Goal: Task Accomplishment & Management: Understand process/instructions

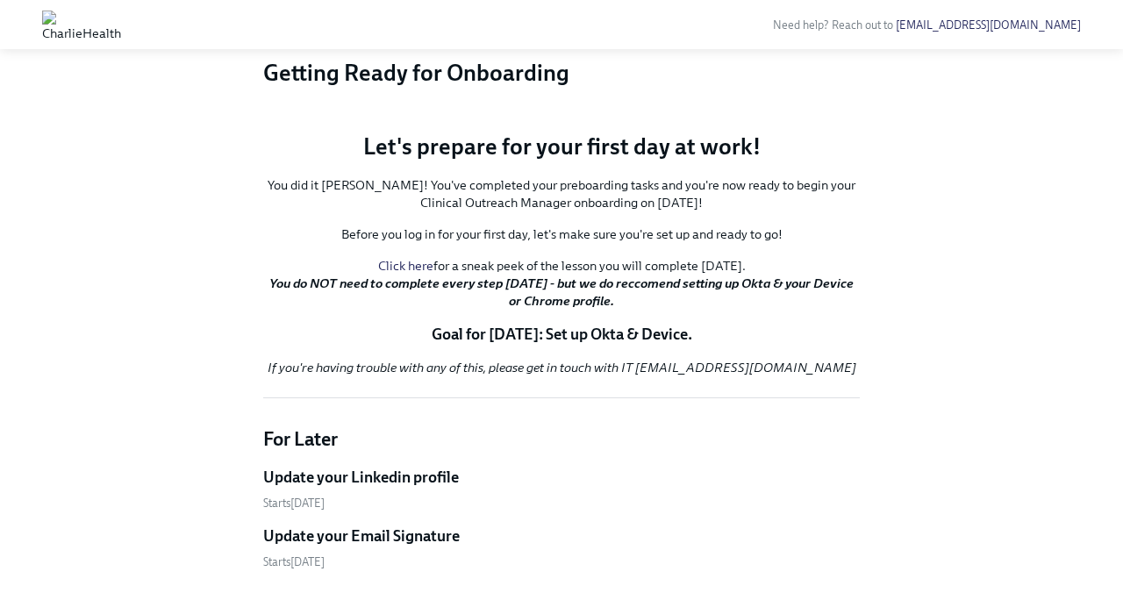
scroll to position [135, 0]
click at [795, 118] on button "Zoom image" at bounding box center [561, 118] width 596 height 0
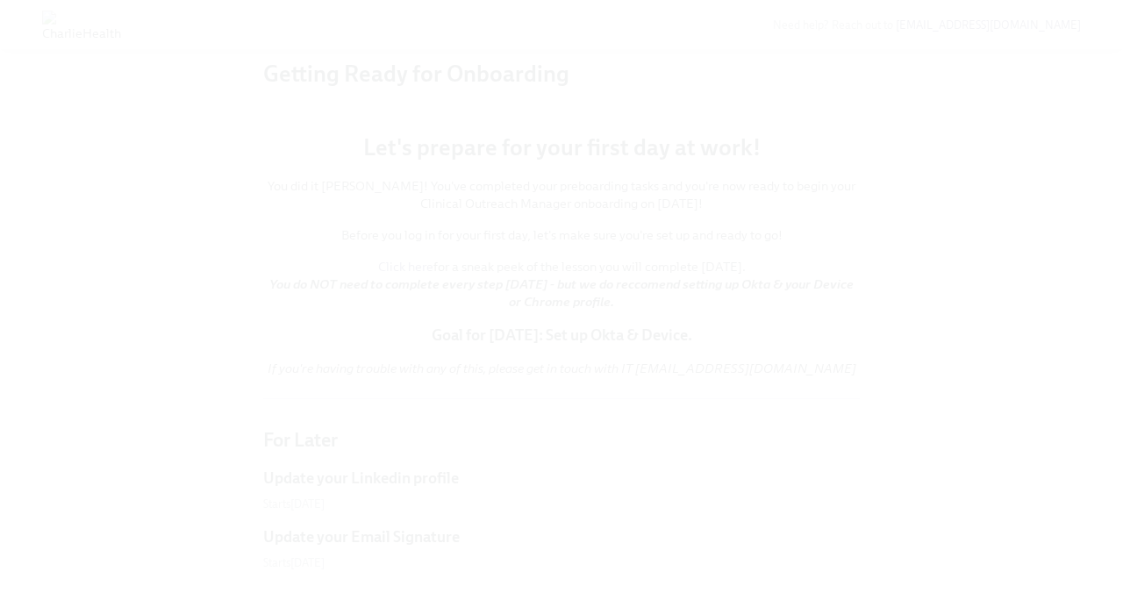
click at [860, 105] on button "Unzoom image" at bounding box center [561, 296] width 1123 height 593
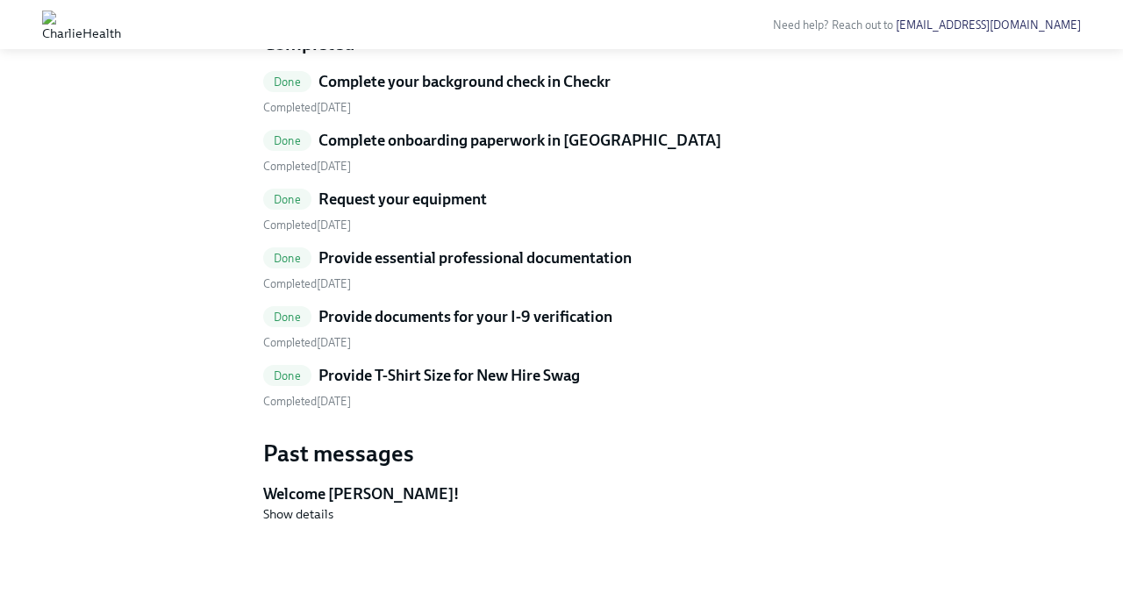
scroll to position [712, 0]
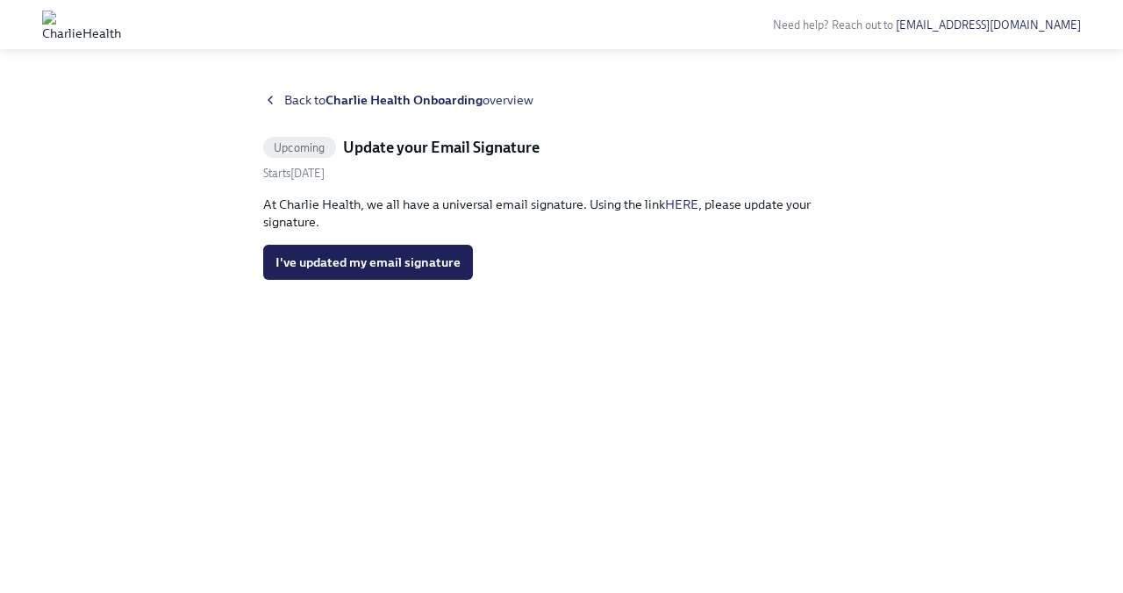
click at [274, 91] on div "Back to Charlie Health Onboarding overview" at bounding box center [561, 100] width 596 height 18
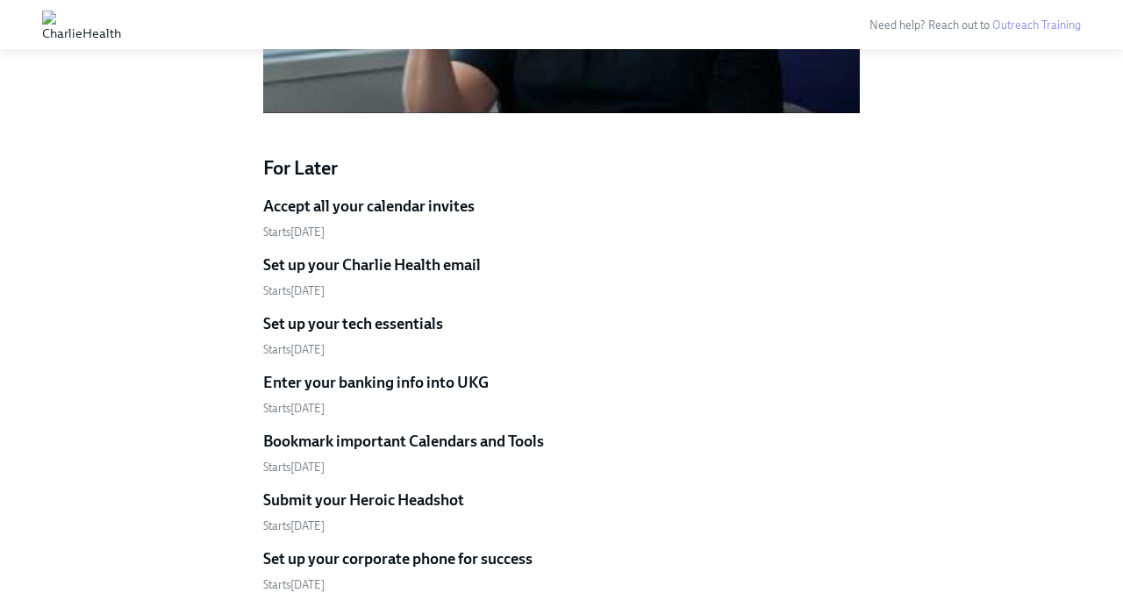
scroll to position [1470, 0]
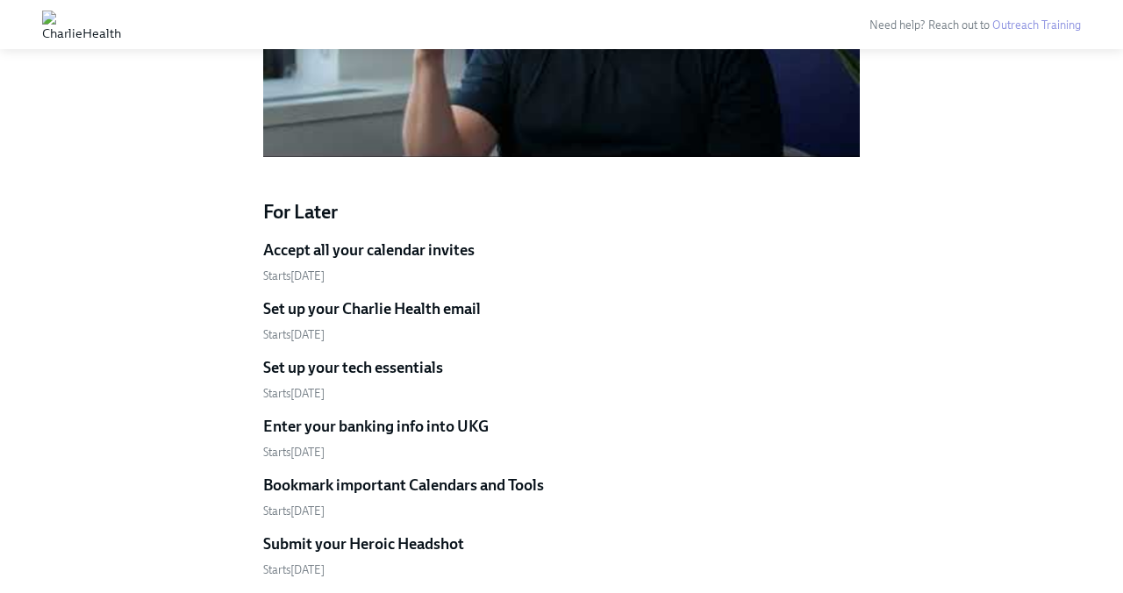
click at [437, 239] on h5 "Accept all your calendar invites" at bounding box center [368, 249] width 211 height 21
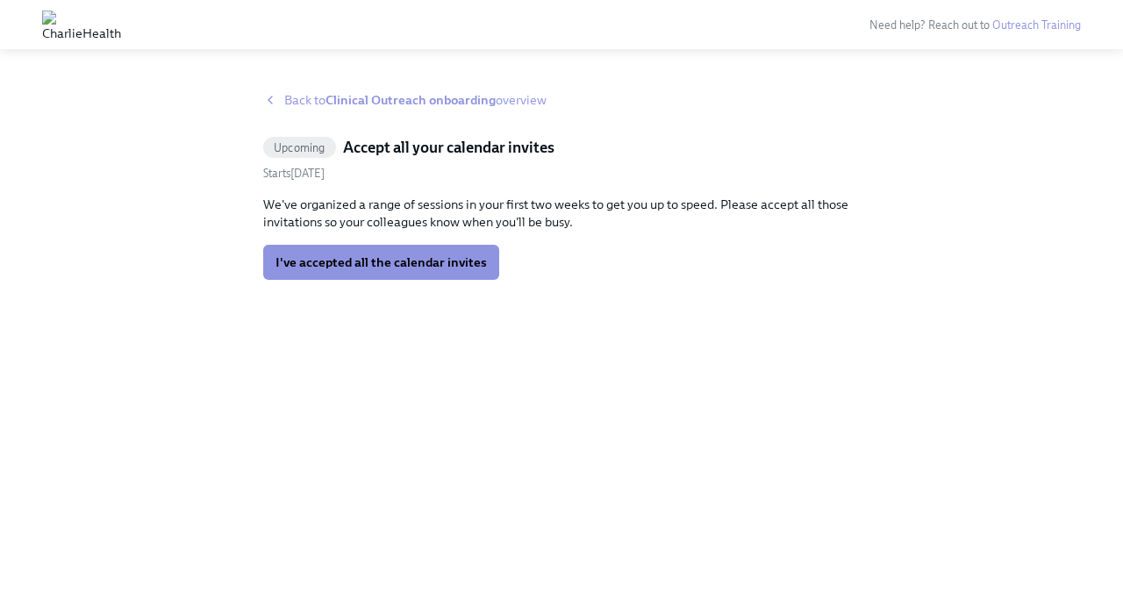
click at [304, 93] on span "Back to Clinical Outreach onboarding overview" at bounding box center [415, 100] width 262 height 18
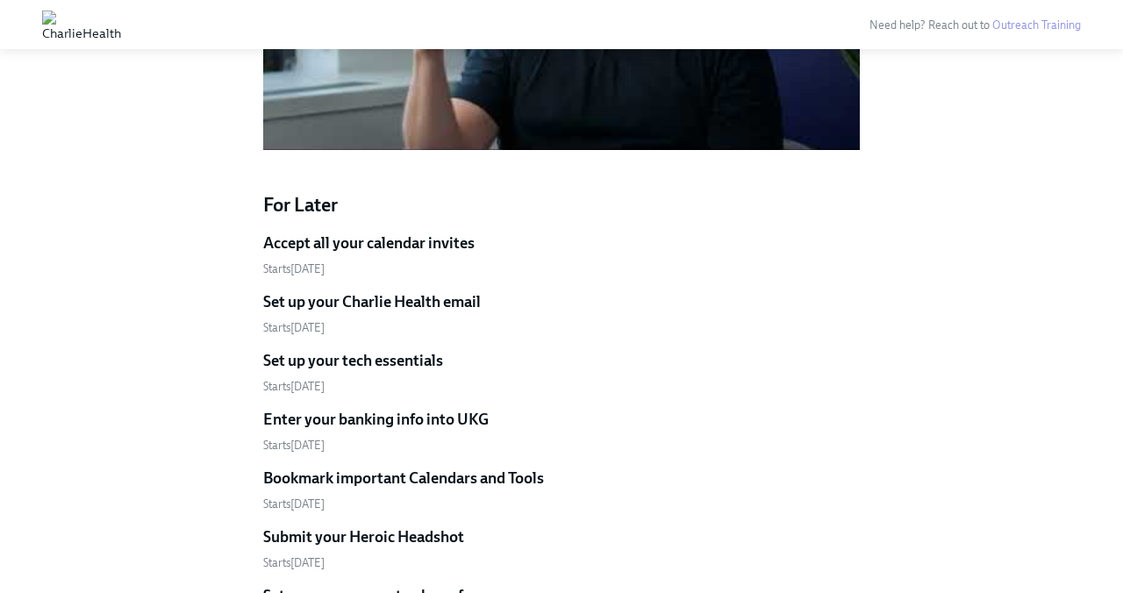
scroll to position [1467, 0]
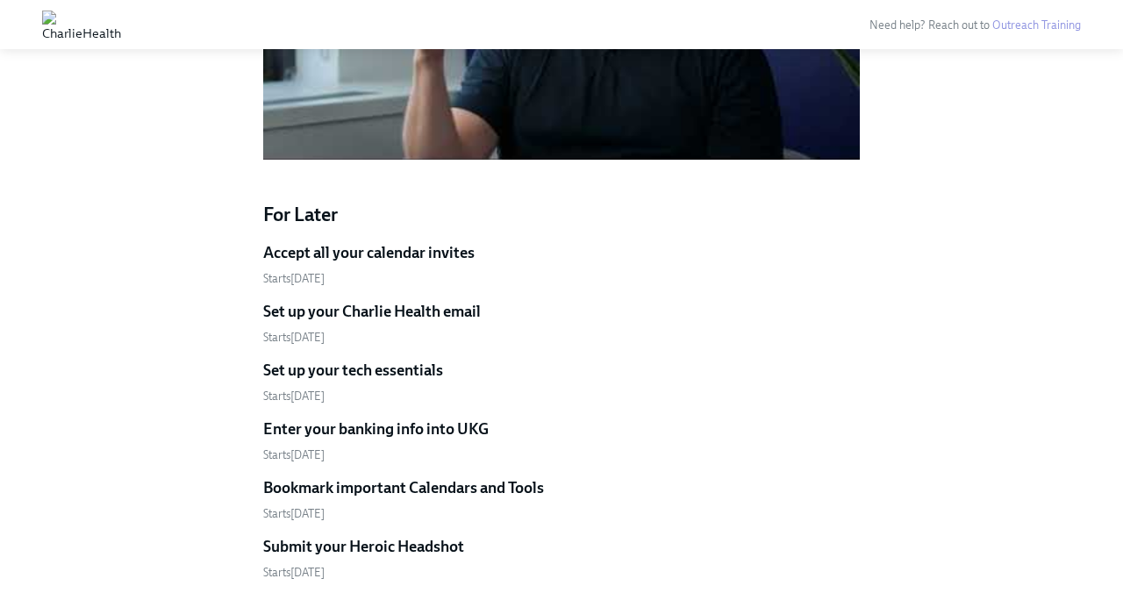
click at [437, 301] on h5 "Set up your Charlie Health email" at bounding box center [372, 311] width 218 height 21
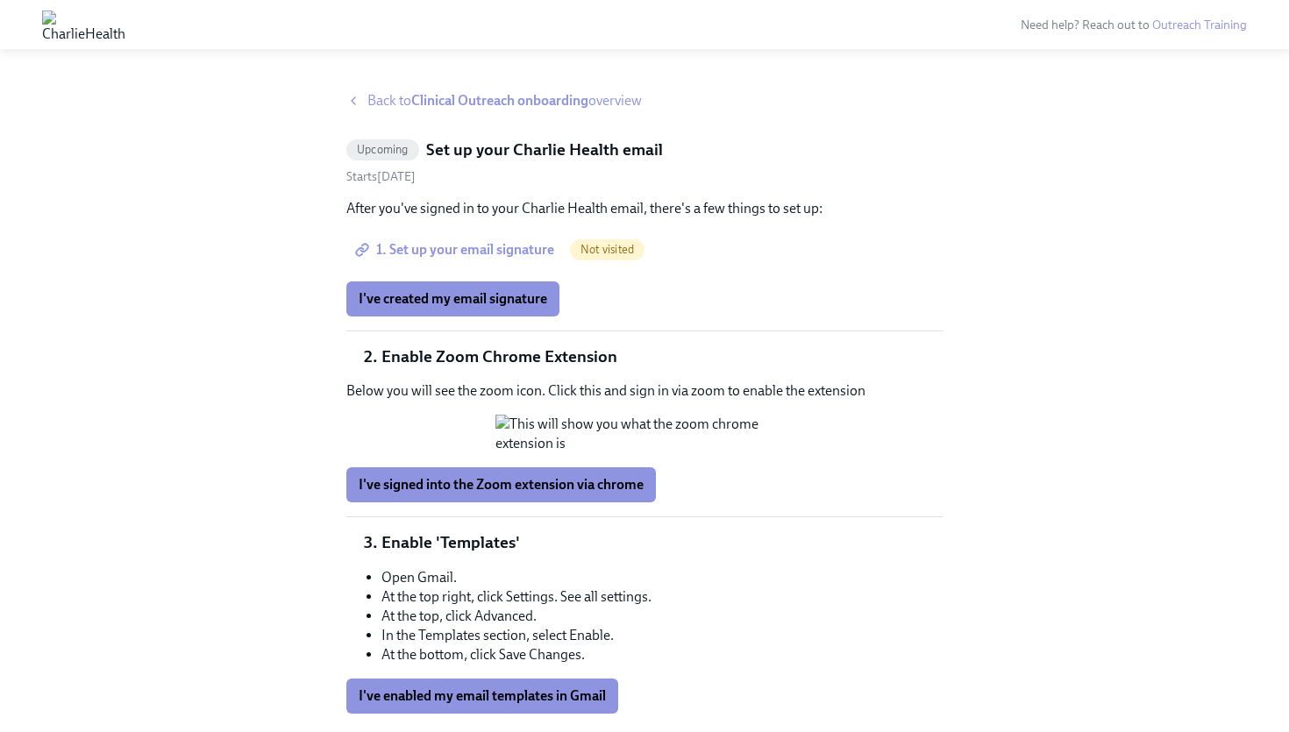
click at [367, 100] on div "Back to Clinical Outreach onboarding overview" at bounding box center [644, 100] width 596 height 19
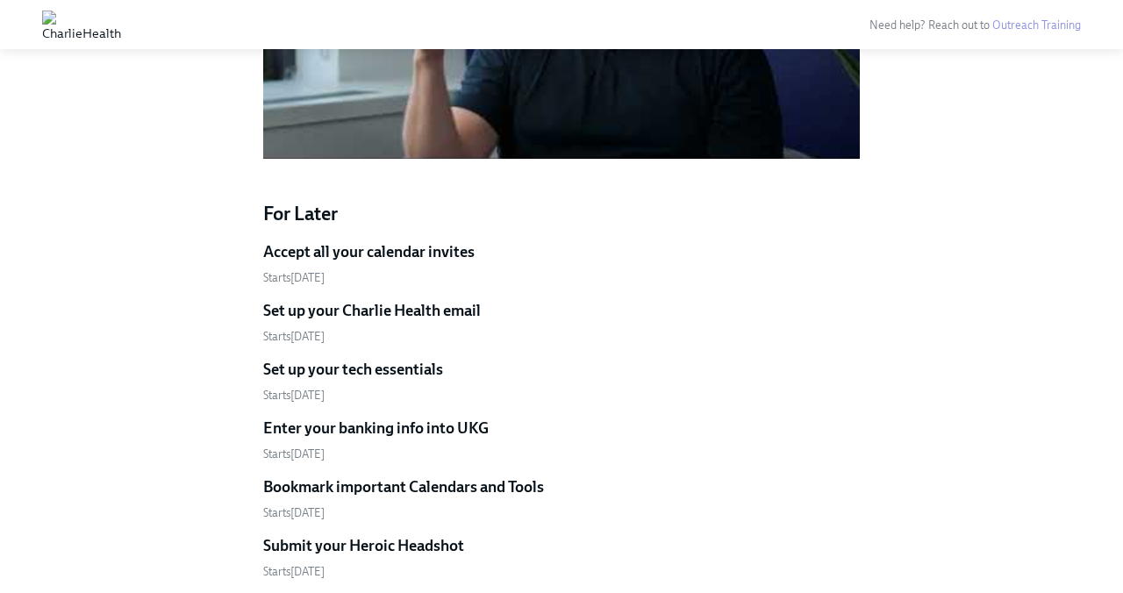
scroll to position [1463, 0]
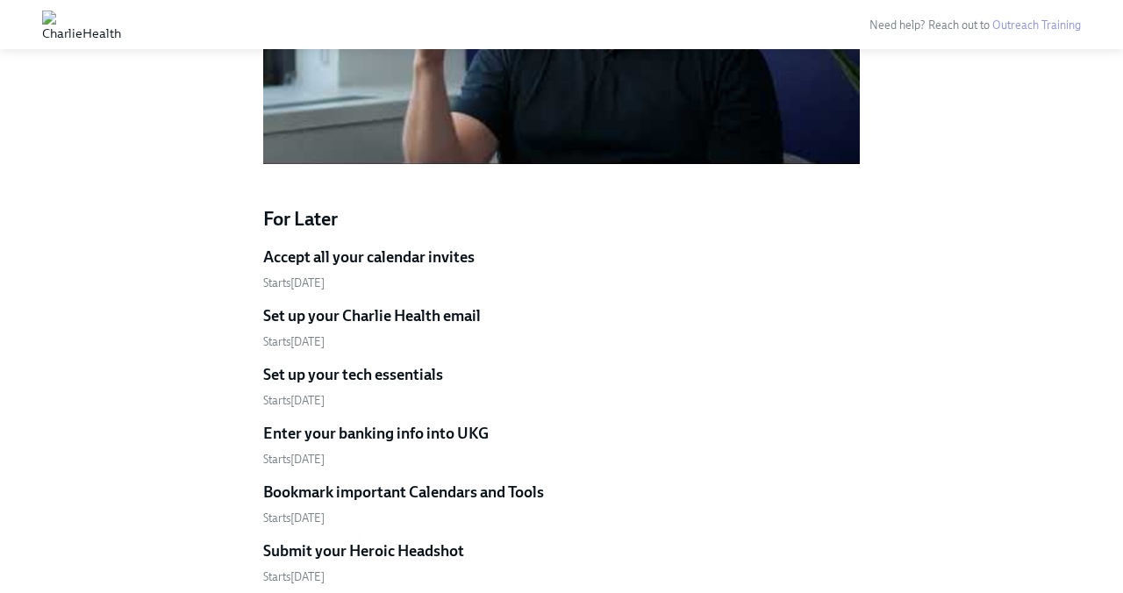
click at [439, 305] on h5 "Set up your Charlie Health email" at bounding box center [372, 315] width 218 height 21
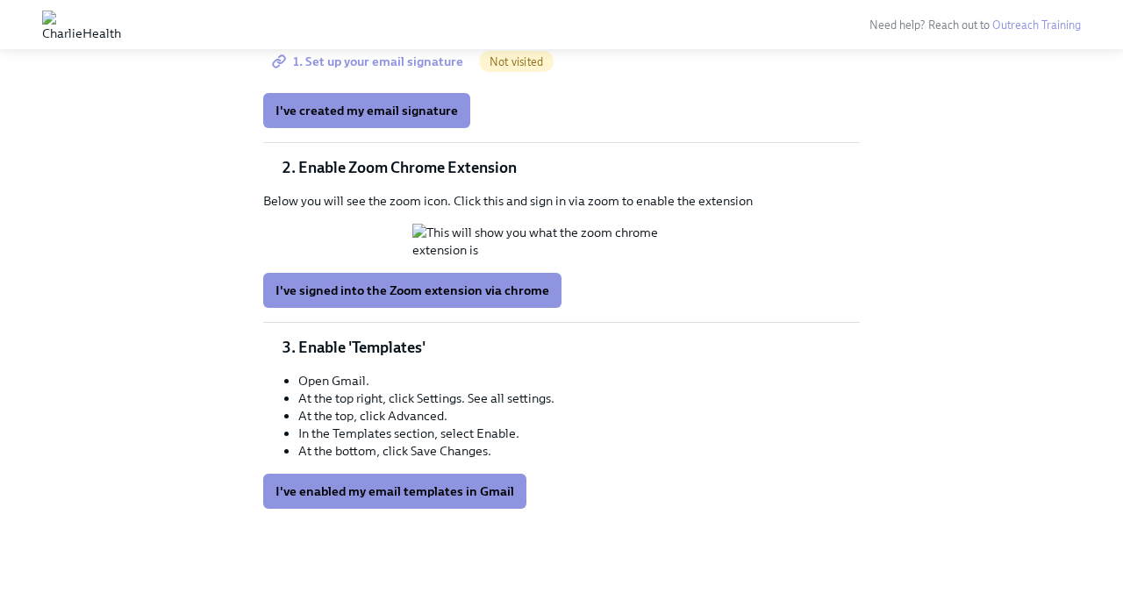
scroll to position [209, 0]
click at [597, 259] on button "Zoom image" at bounding box center [561, 241] width 298 height 35
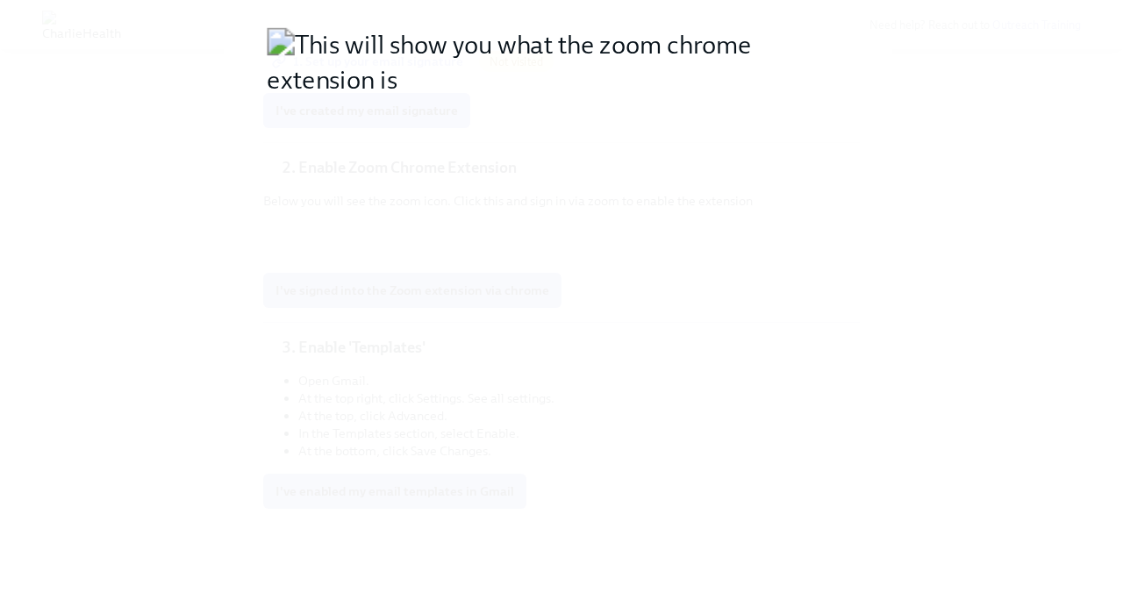
click at [916, 165] on button "Unzoom image" at bounding box center [561, 296] width 1123 height 593
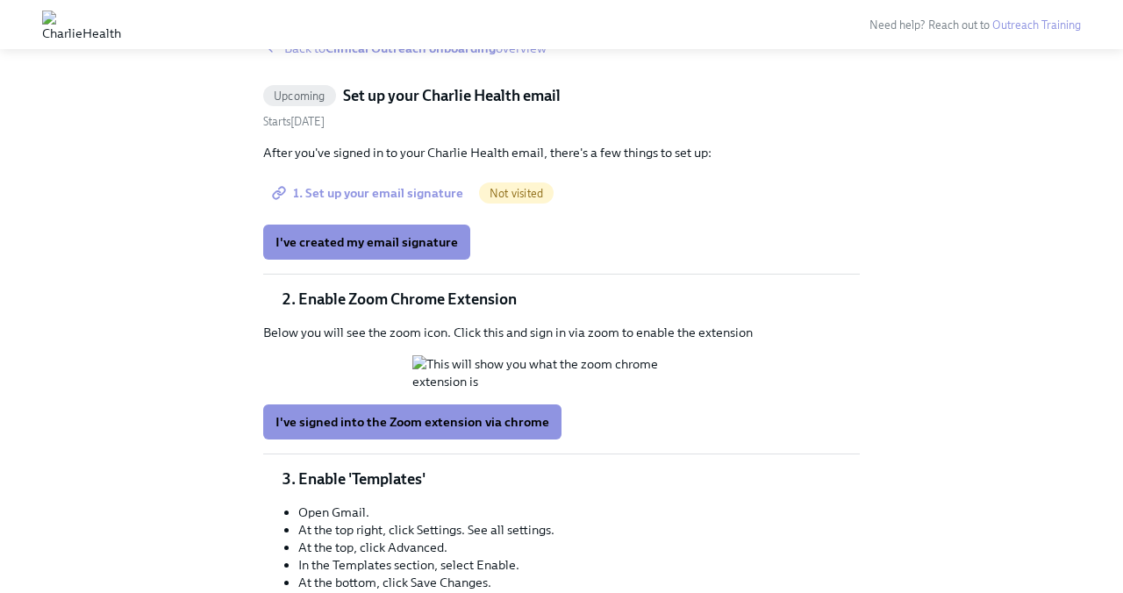
scroll to position [0, 0]
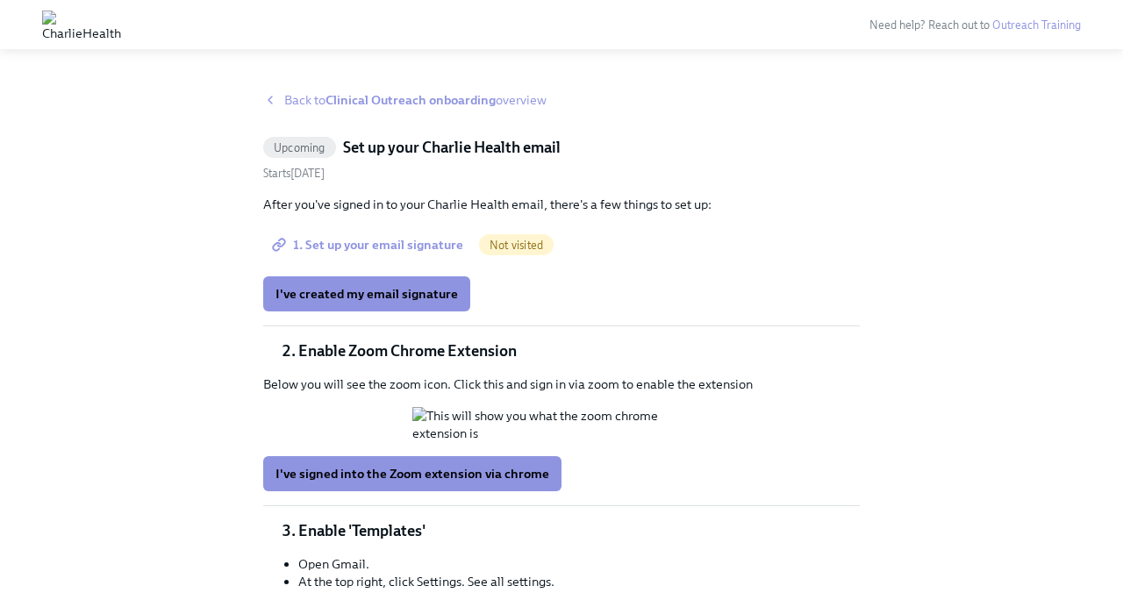
click at [406, 251] on span "1. Set up your email signature" at bounding box center [369, 245] width 188 height 18
click at [410, 292] on span "I've created my email signature" at bounding box center [366, 294] width 182 height 18
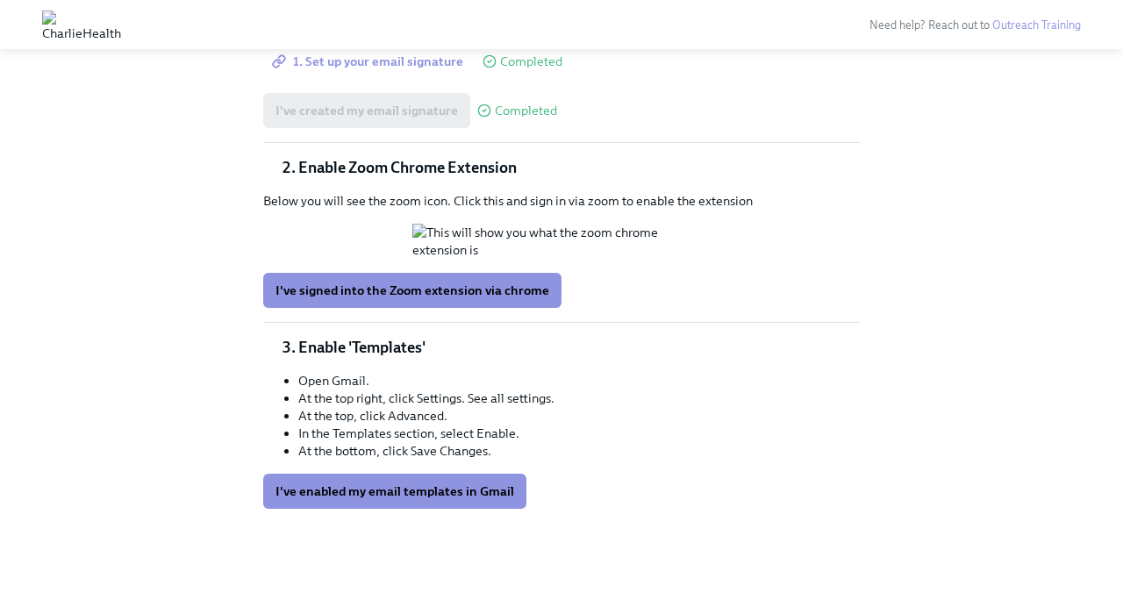
scroll to position [282, 0]
click at [518, 299] on span "I've signed into the Zoom extension via chrome" at bounding box center [412, 291] width 274 height 18
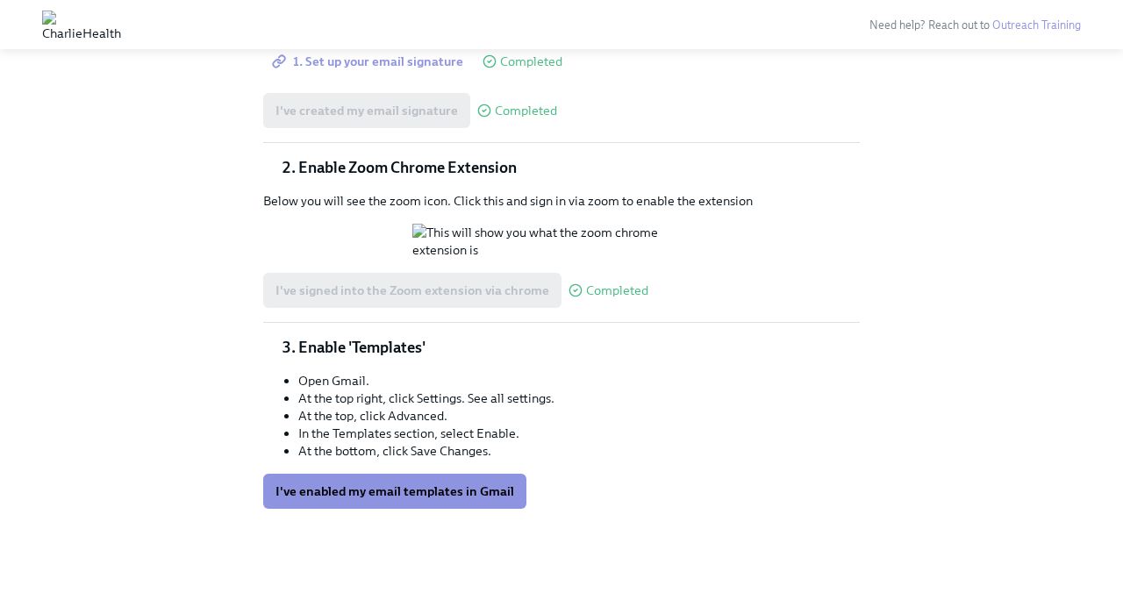
scroll to position [422, 0]
click at [453, 480] on button "I've enabled my email templates in Gmail" at bounding box center [394, 491] width 263 height 35
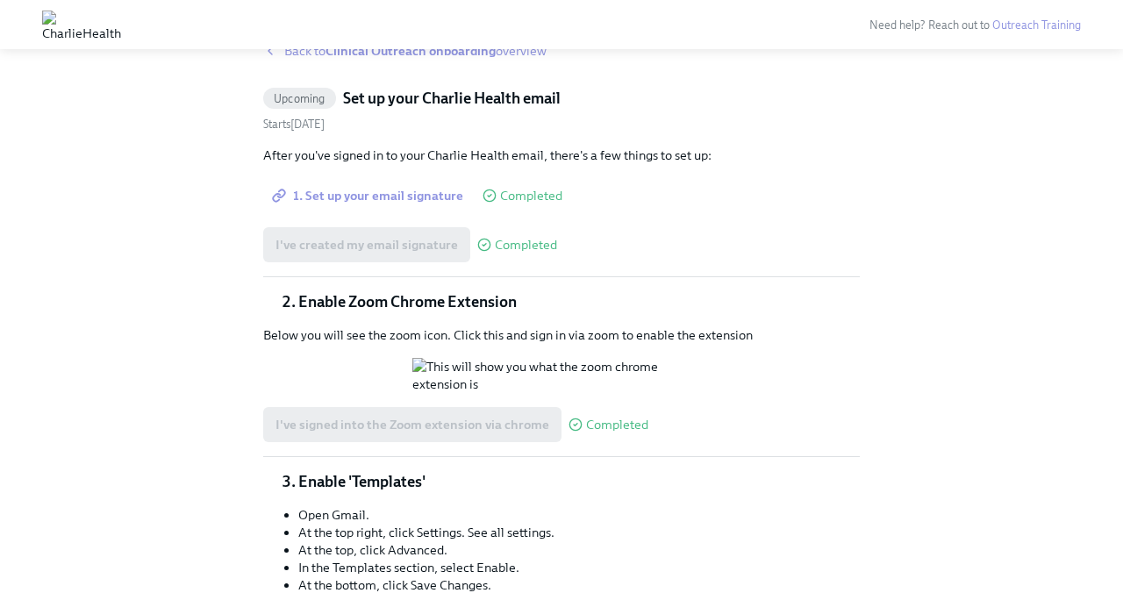
scroll to position [0, 0]
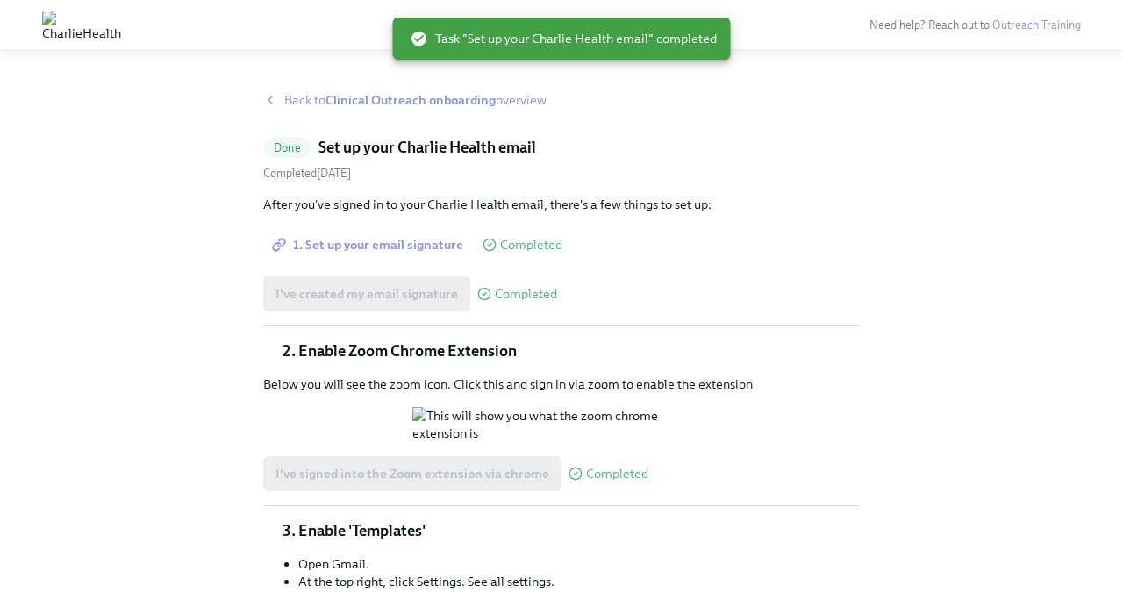
click at [395, 101] on strong "Clinical Outreach onboarding" at bounding box center [410, 100] width 170 height 16
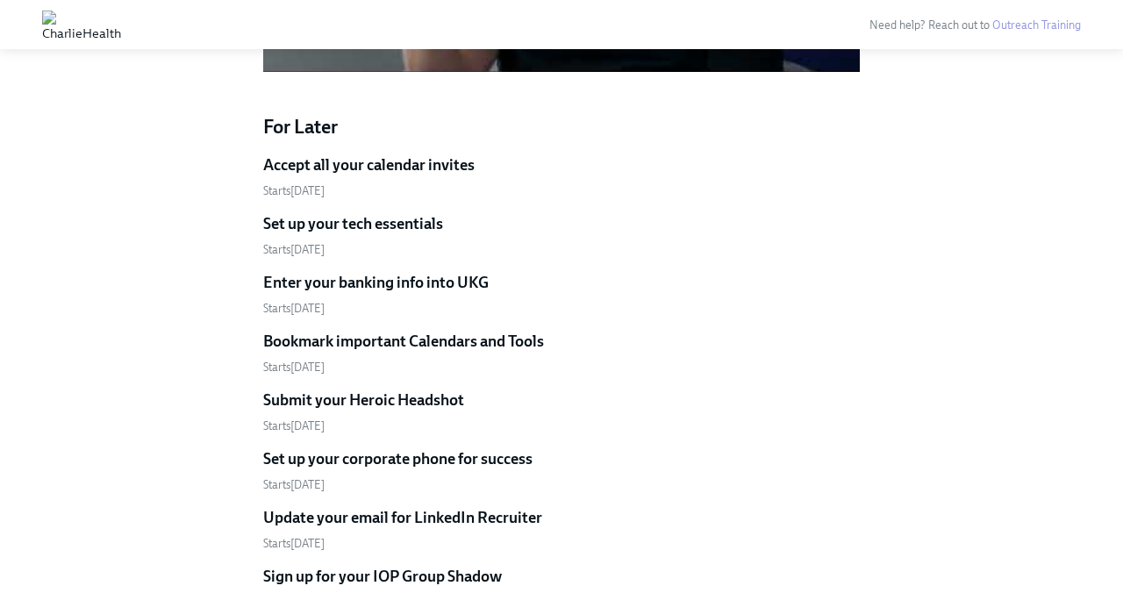
scroll to position [1560, 0]
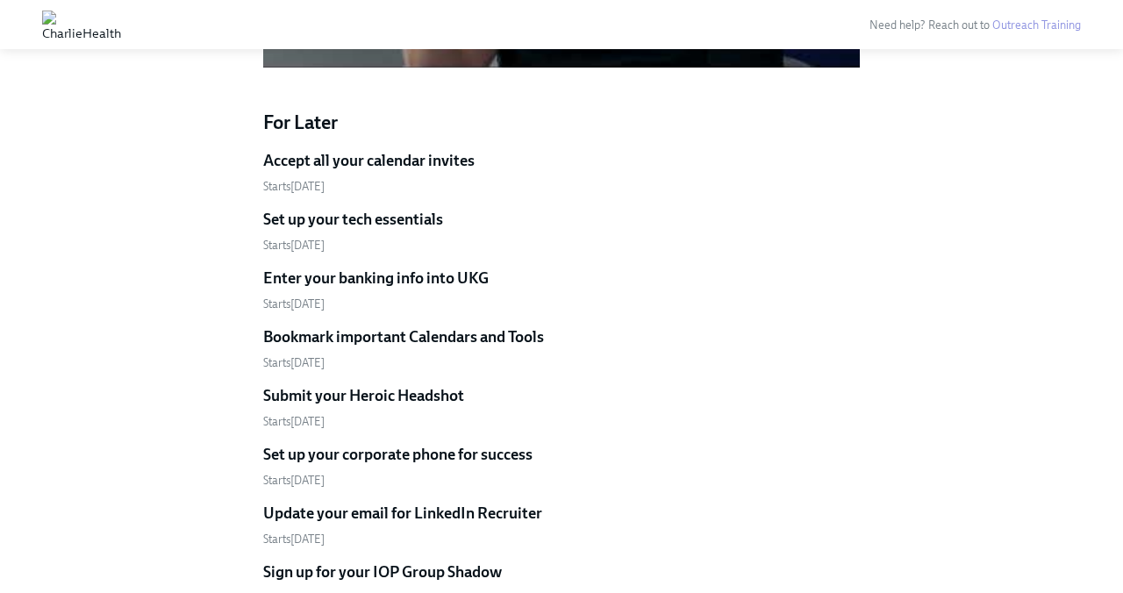
click at [416, 150] on h5 "Accept all your calendar invites" at bounding box center [368, 160] width 211 height 21
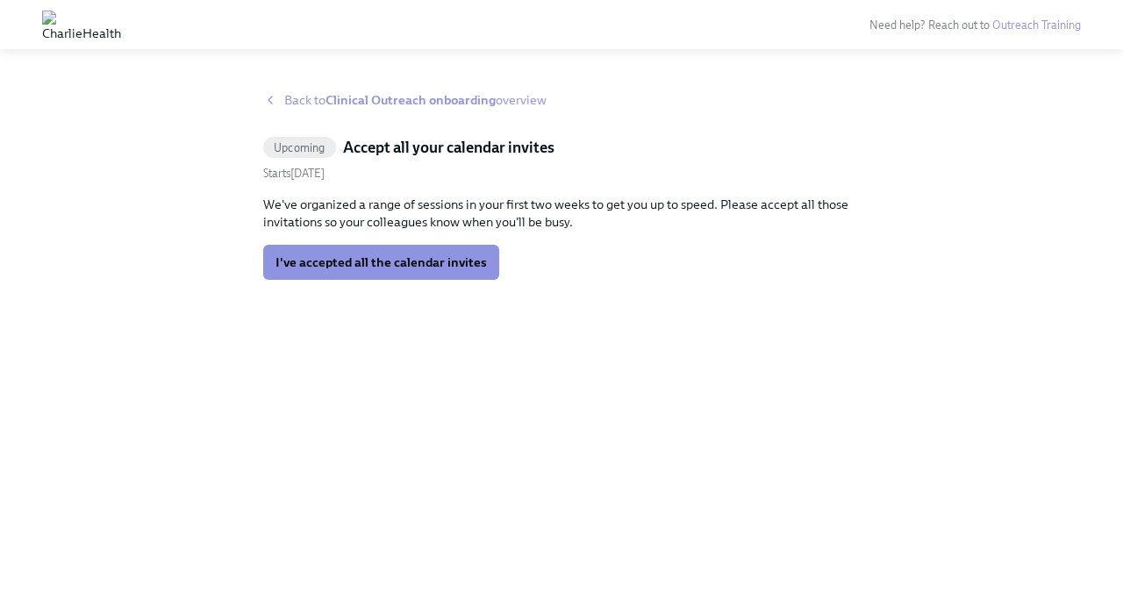
click at [301, 109] on span "Back to Clinical Outreach onboarding overview" at bounding box center [415, 100] width 262 height 18
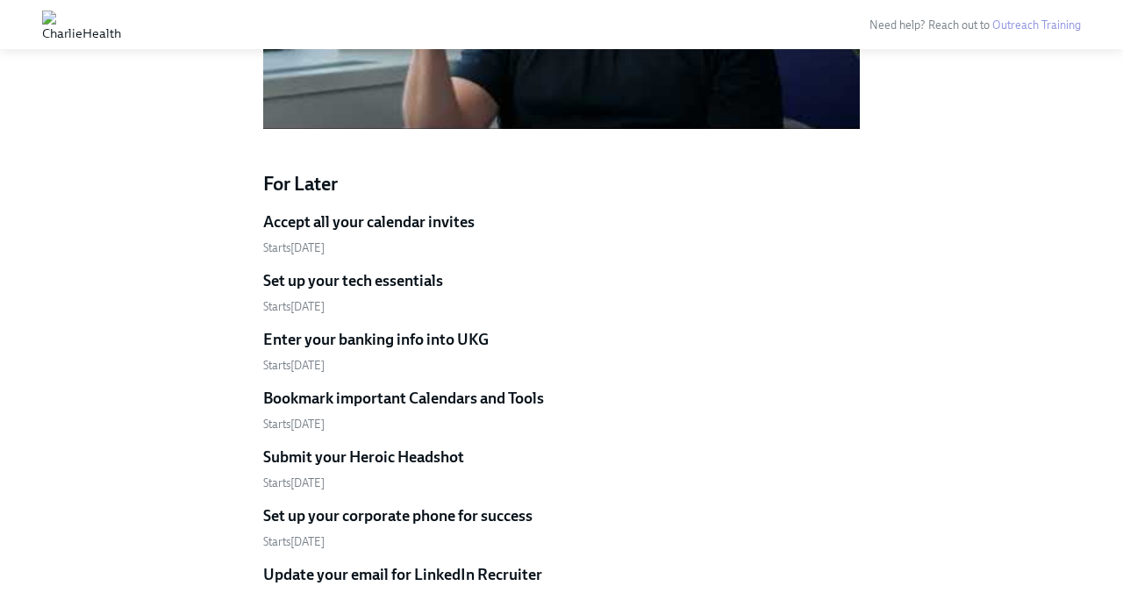
scroll to position [1501, 0]
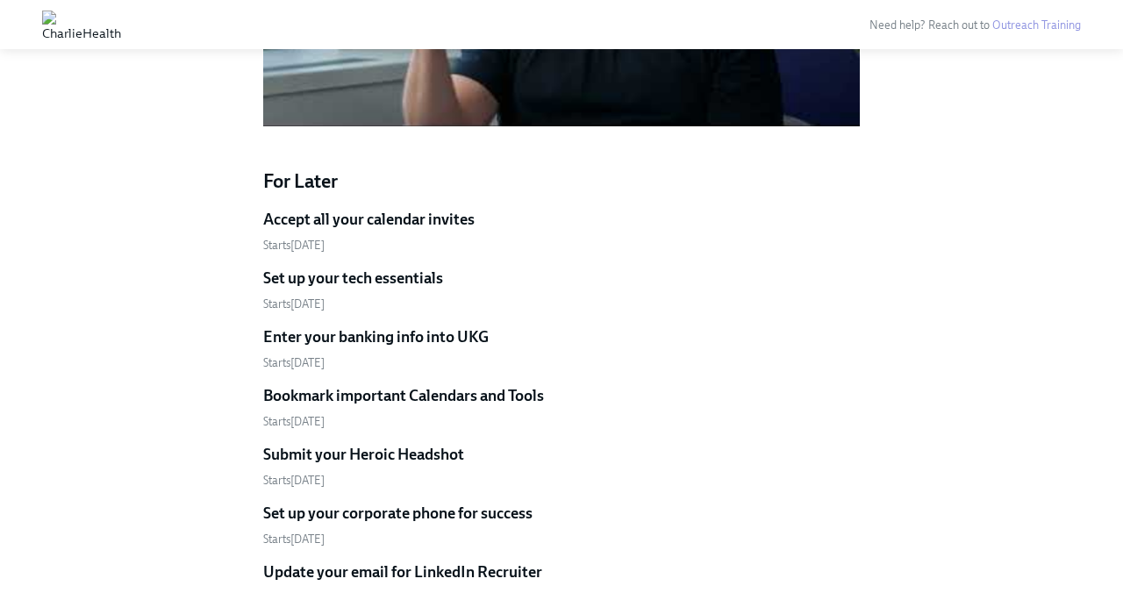
click at [421, 268] on h5 "Set up your tech essentials" at bounding box center [353, 278] width 180 height 21
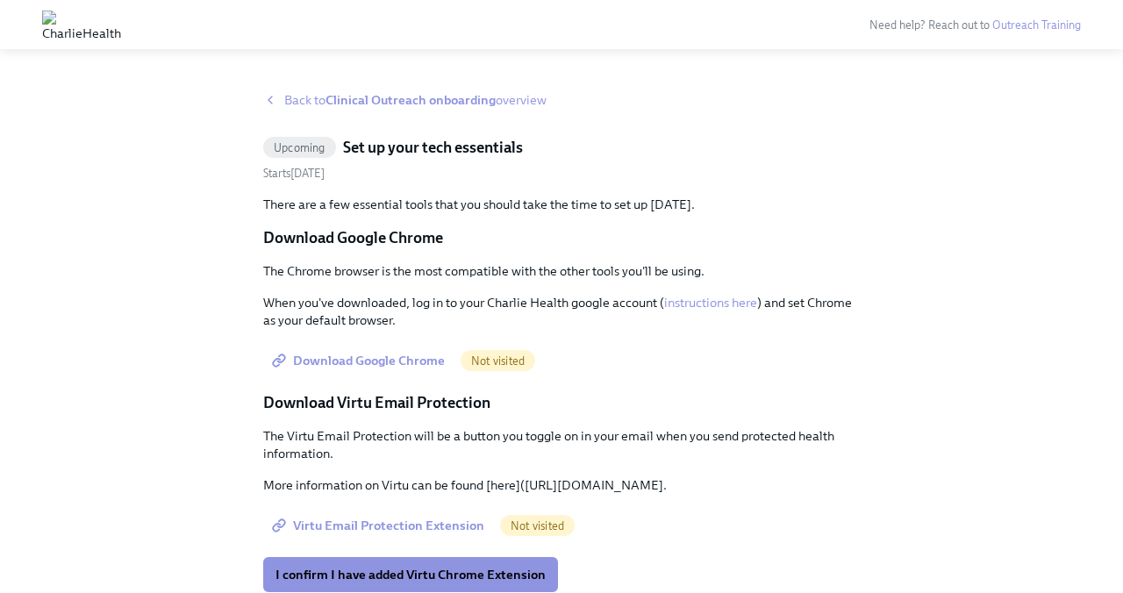
click at [402, 361] on span "Download Google Chrome" at bounding box center [359, 361] width 169 height 18
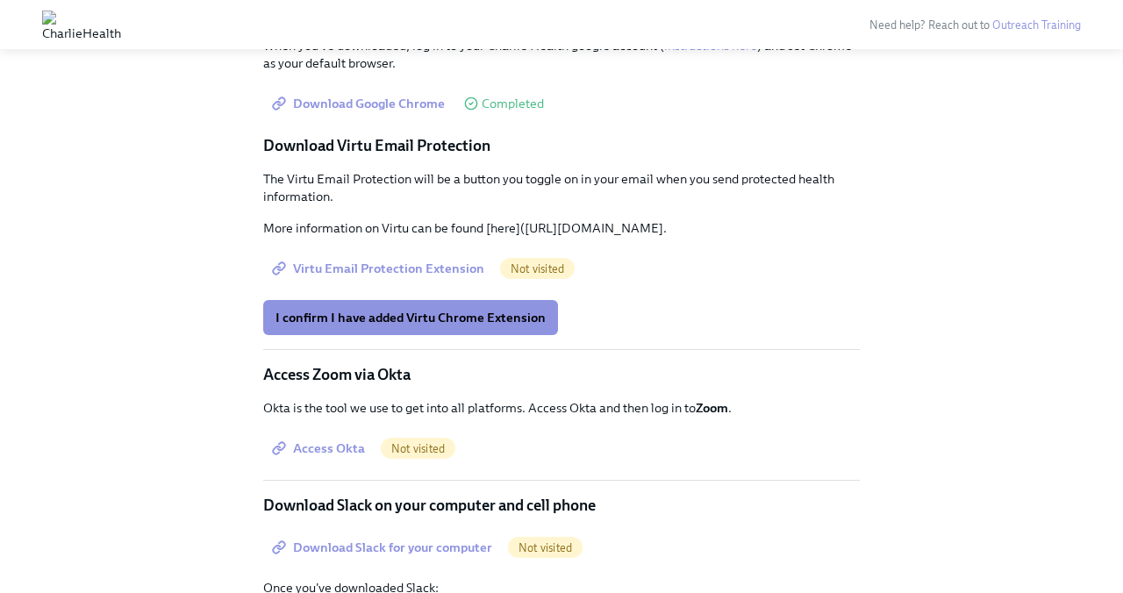
scroll to position [258, 0]
click at [435, 276] on span "Virtu Email Protection Extension" at bounding box center [379, 268] width 209 height 18
